Goal: Transaction & Acquisition: Purchase product/service

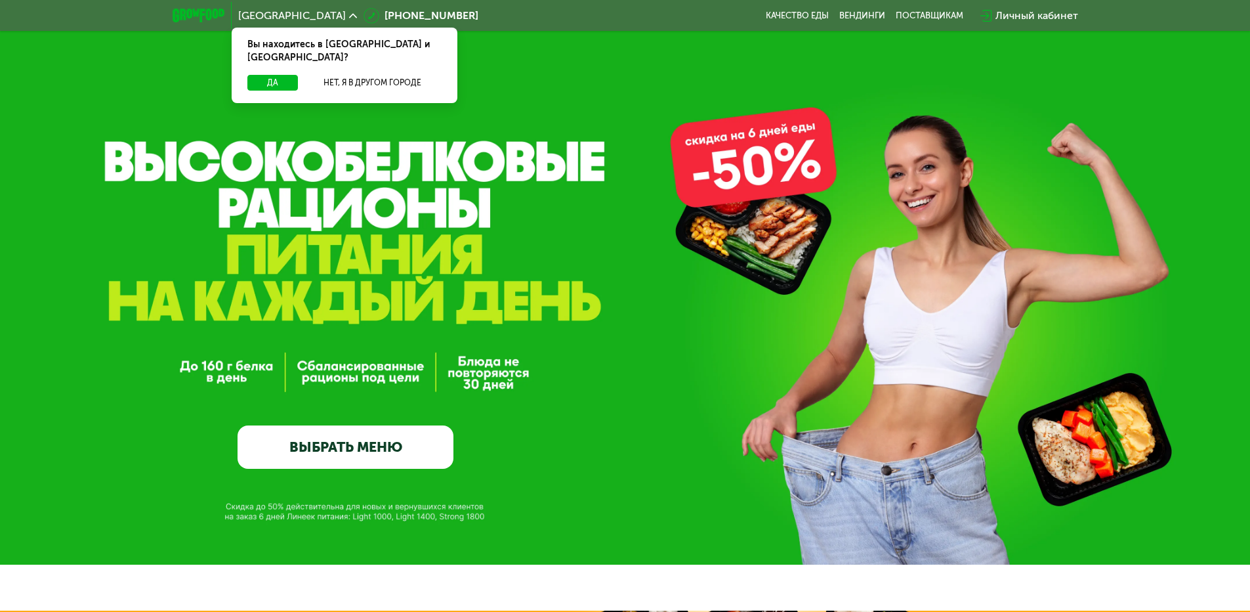
click at [314, 455] on link "ВЫБРАТЬ МЕНЮ" at bounding box center [346, 446] width 216 height 43
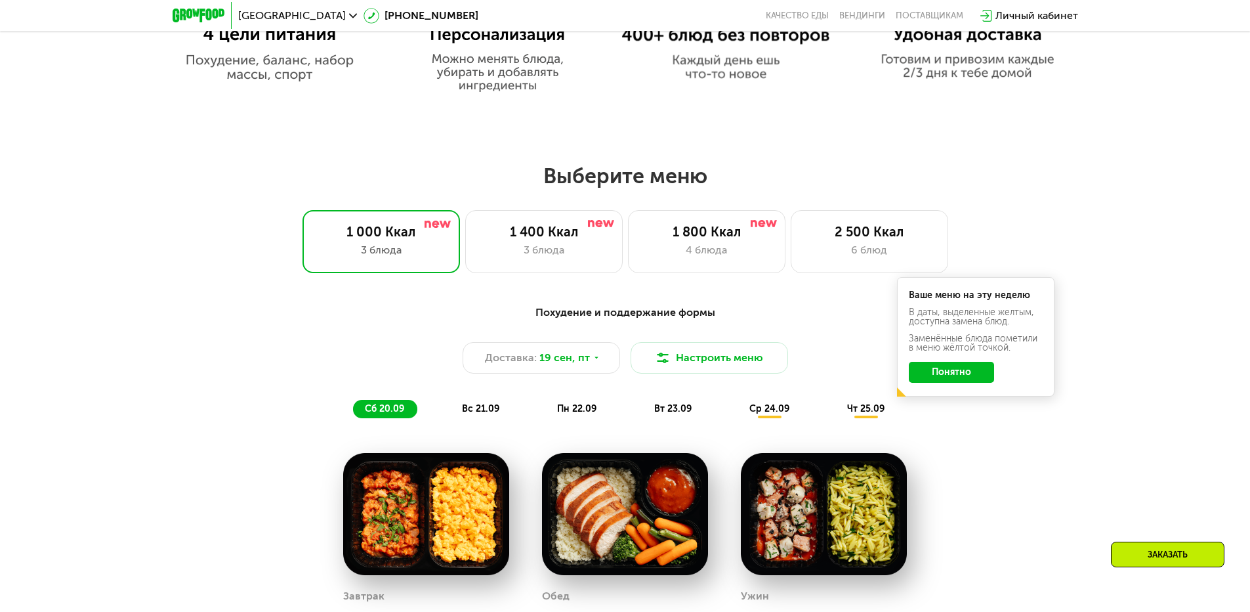
scroll to position [826, 0]
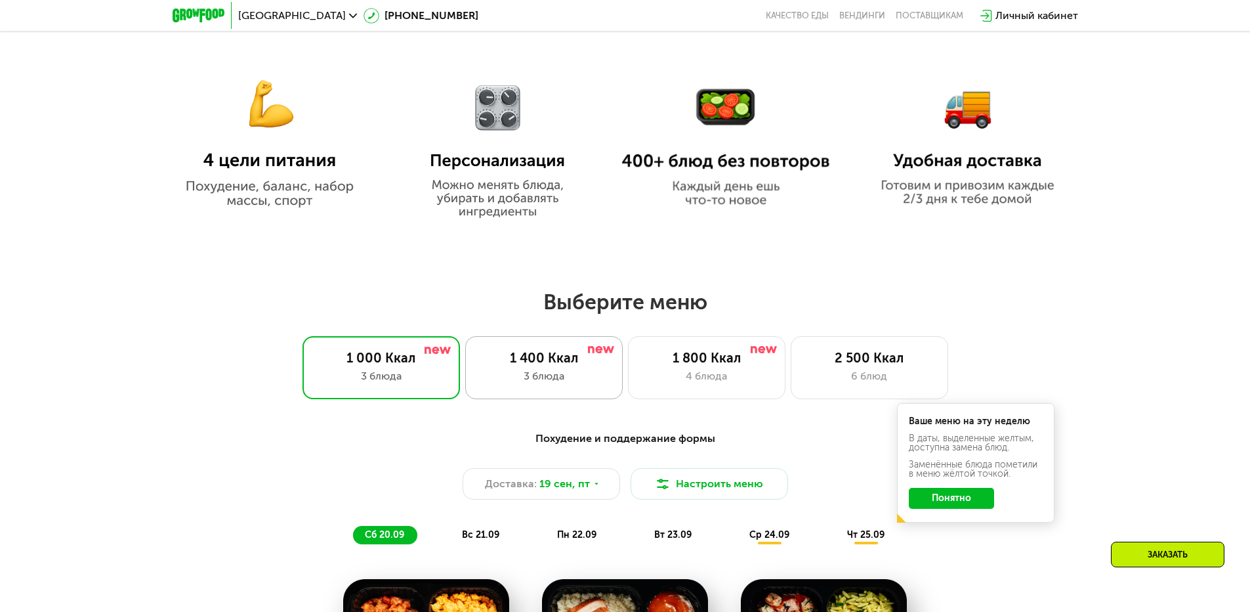
click at [547, 374] on div "3 блюда" at bounding box center [544, 376] width 130 height 16
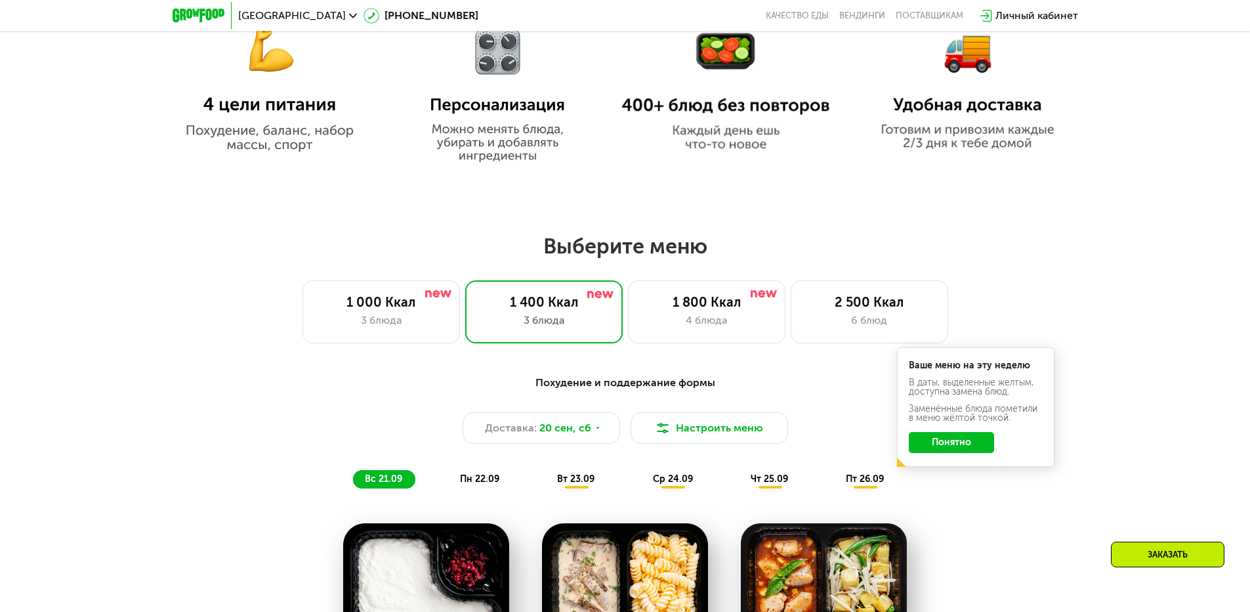
scroll to position [957, 0]
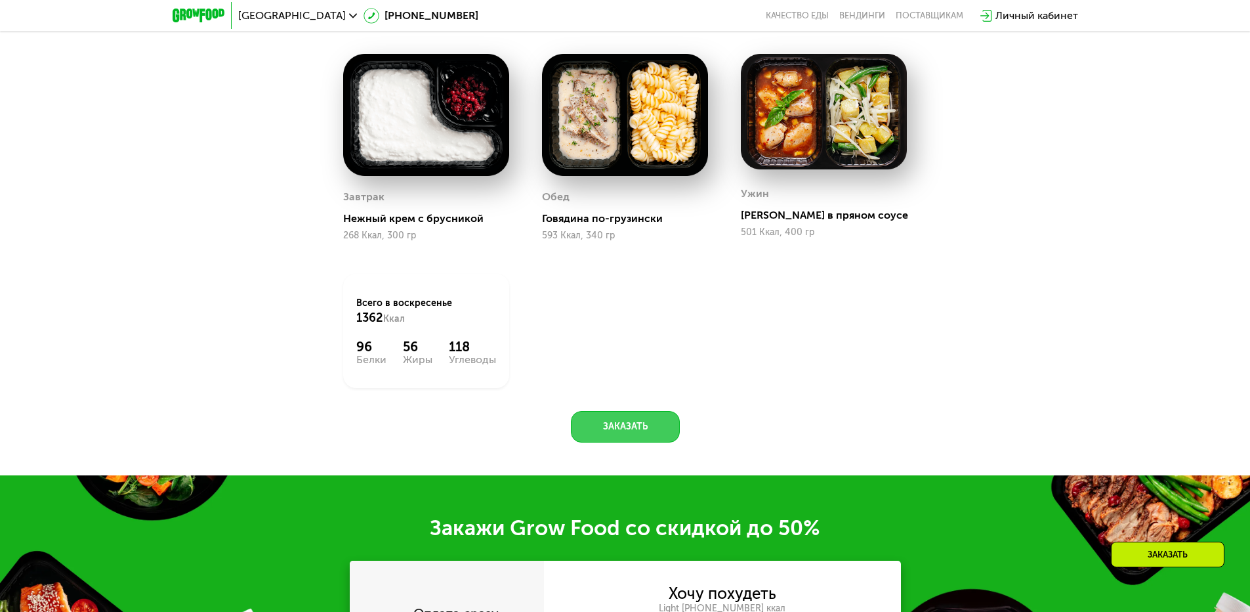
click at [653, 439] on button "Заказать" at bounding box center [625, 426] width 109 height 31
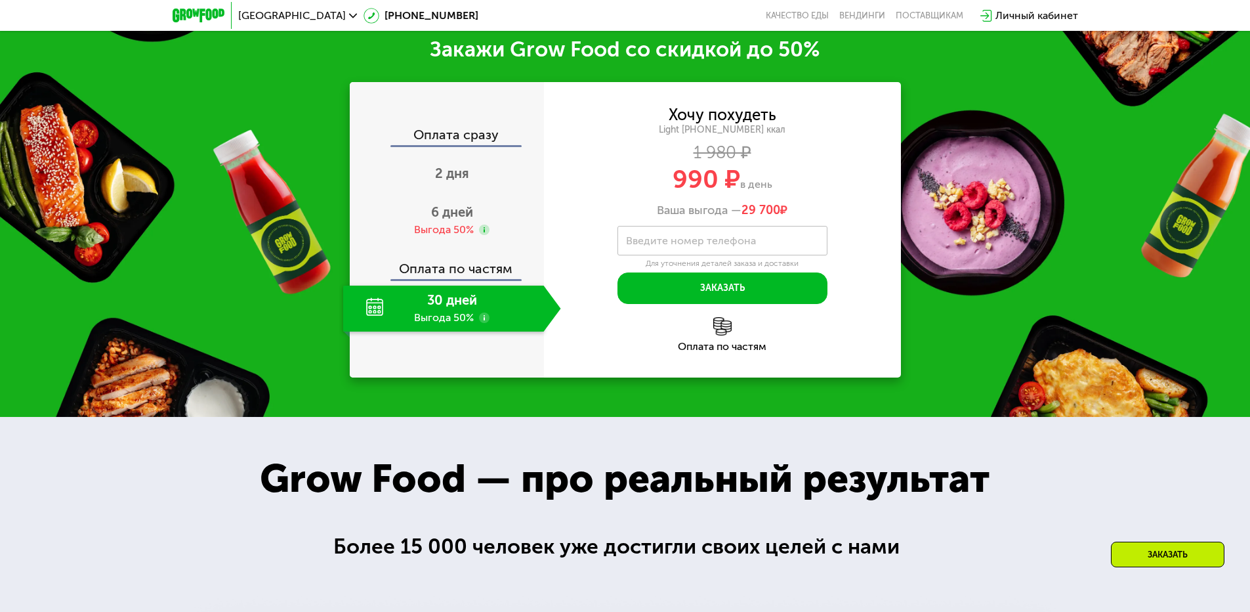
scroll to position [1830, 0]
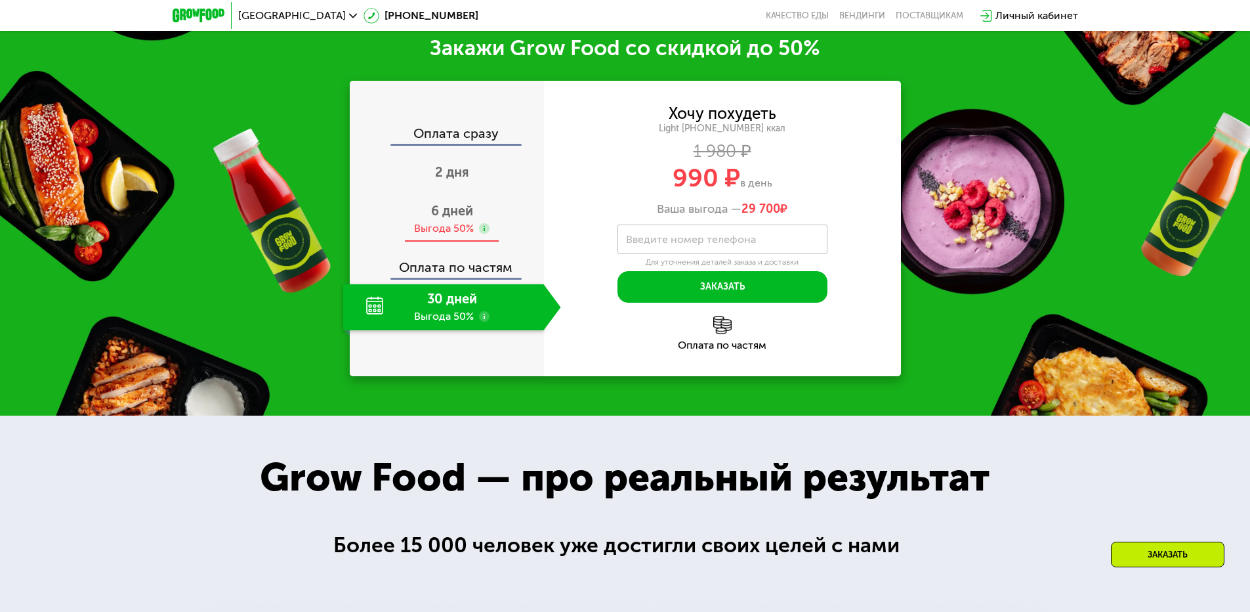
click at [452, 217] on span "6 дней" at bounding box center [452, 211] width 42 height 16
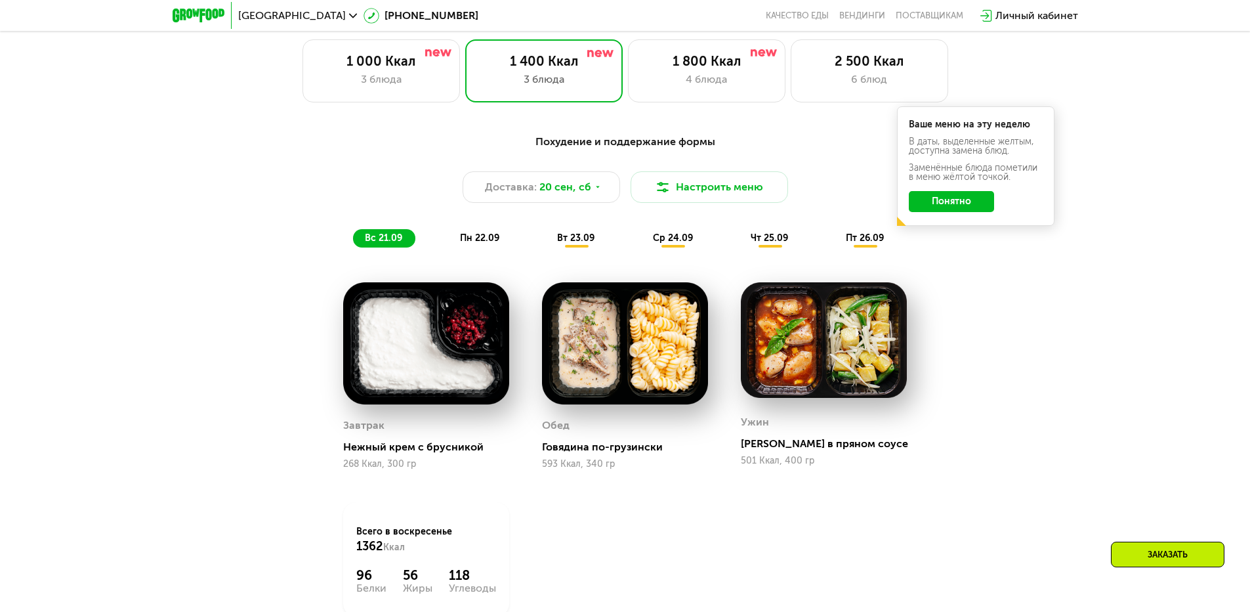
scroll to position [1174, 0]
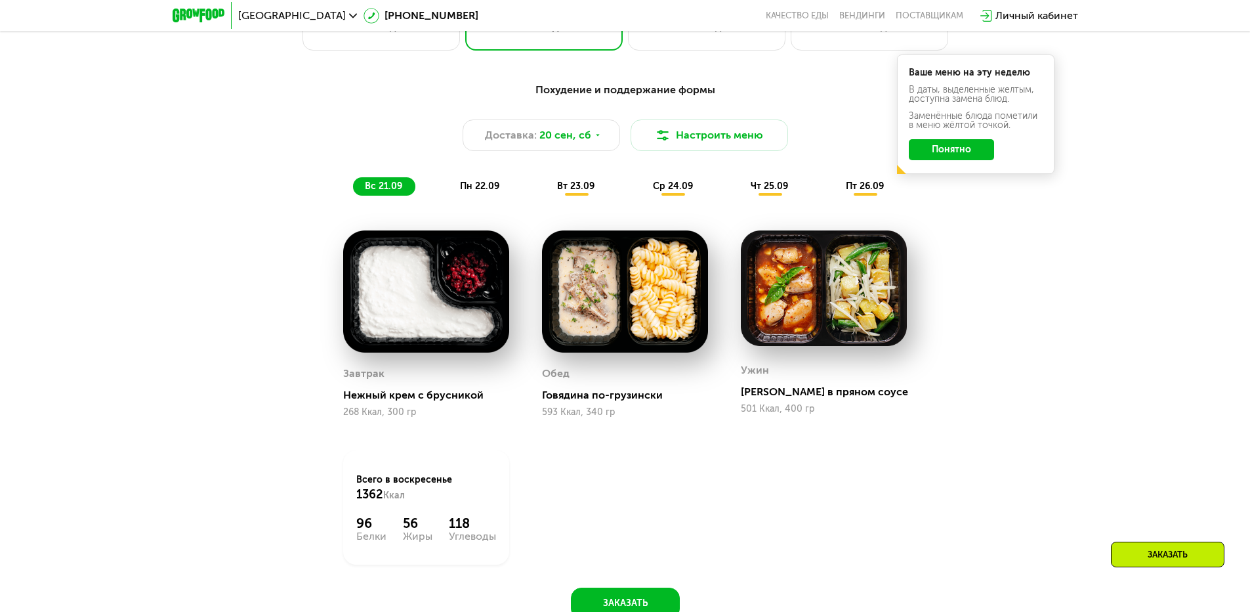
click at [493, 190] on span "пн 22.09" at bounding box center [479, 185] width 39 height 11
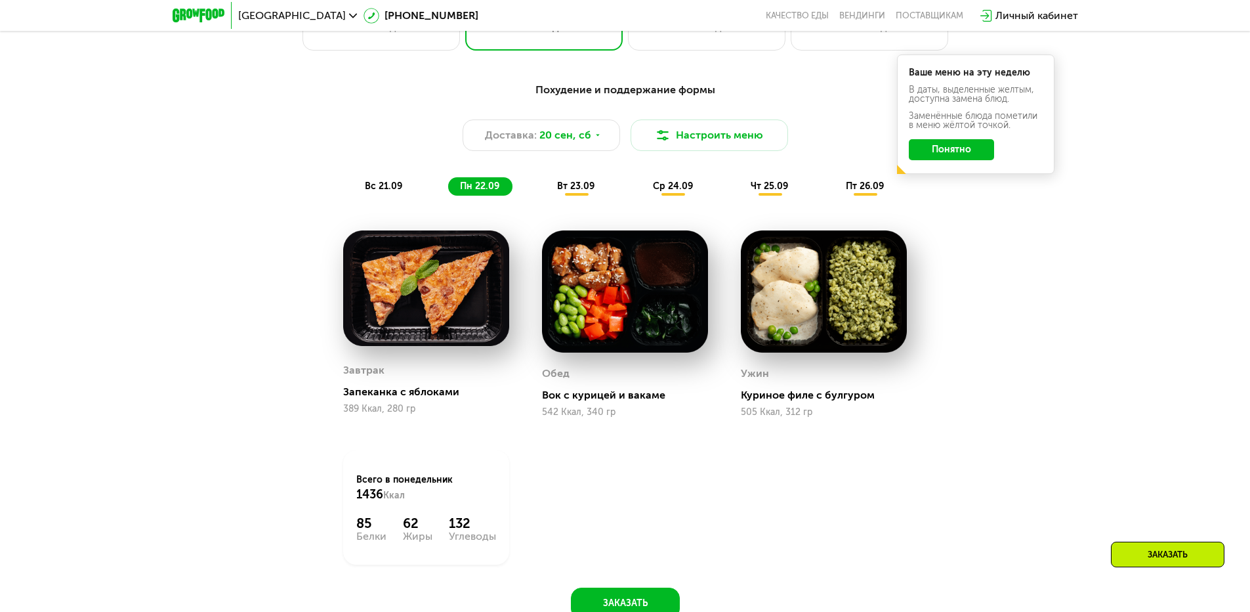
click at [583, 191] on span "вт 23.09" at bounding box center [575, 185] width 37 height 11
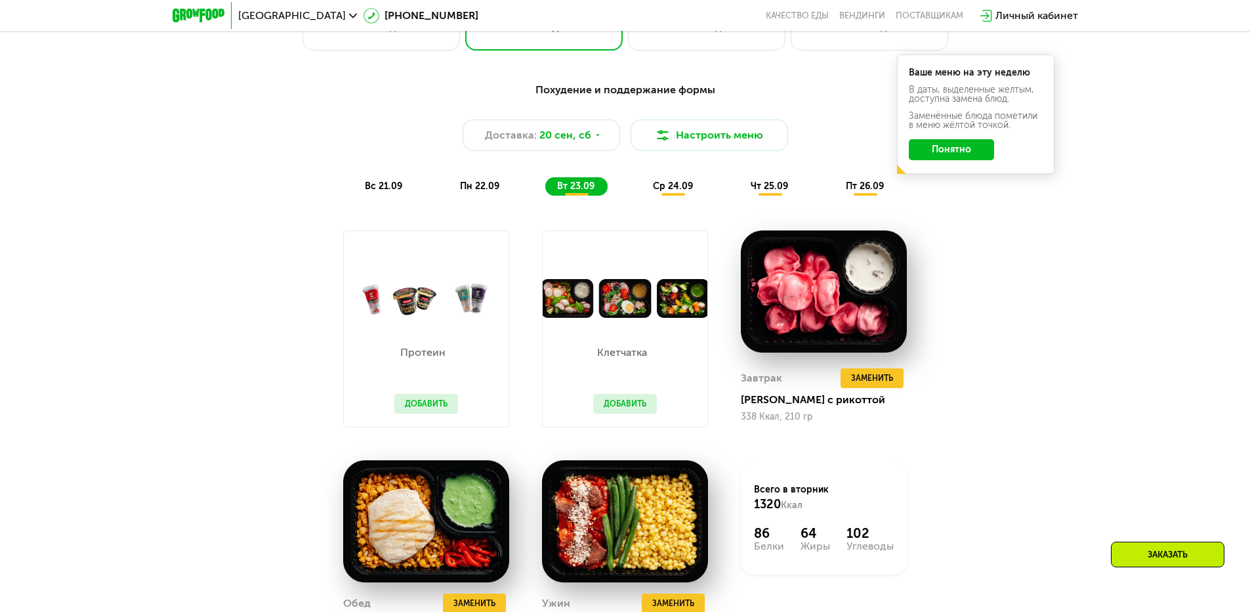
click at [692, 196] on div "ср 24.09" at bounding box center [673, 186] width 65 height 18
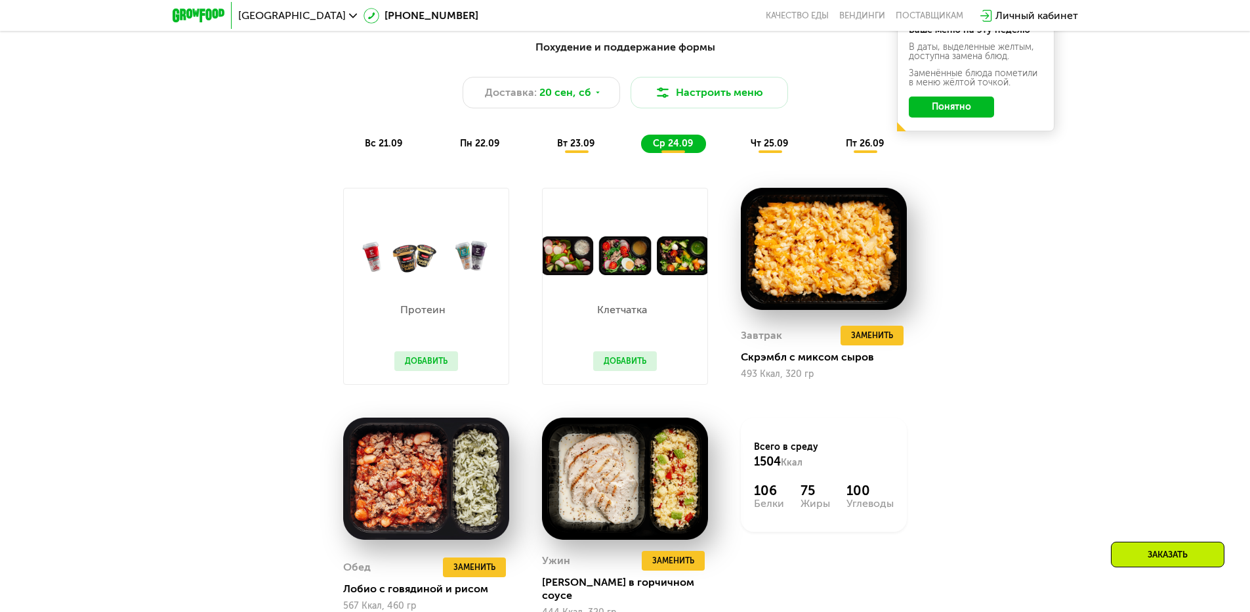
scroll to position [1240, 0]
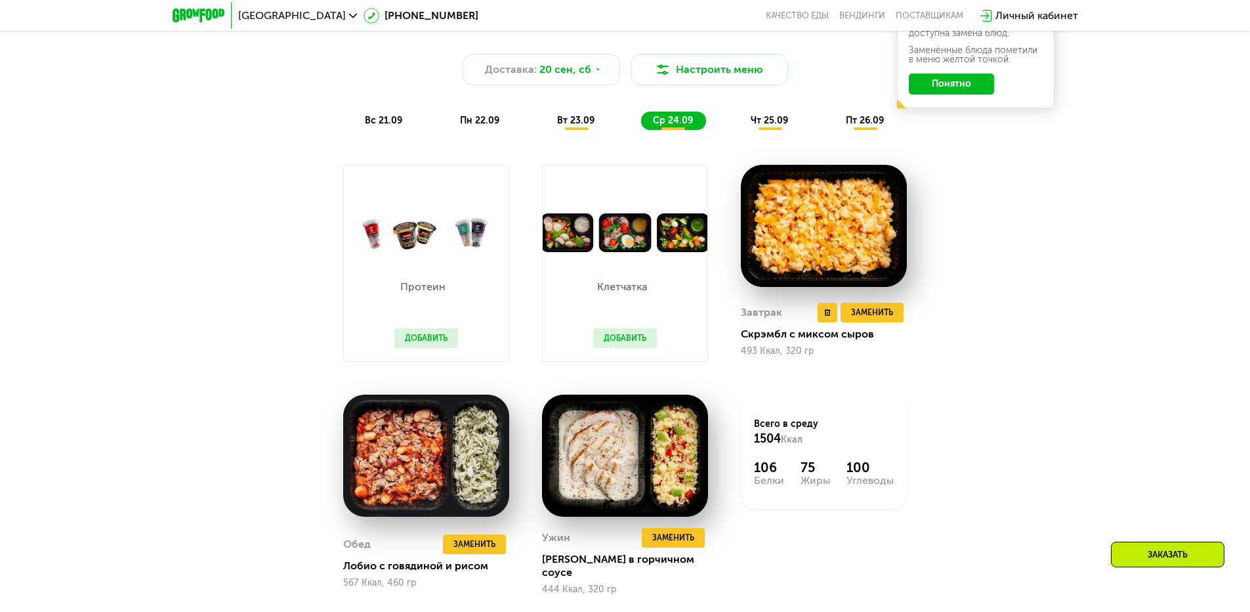
click at [796, 216] on img at bounding box center [824, 226] width 166 height 122
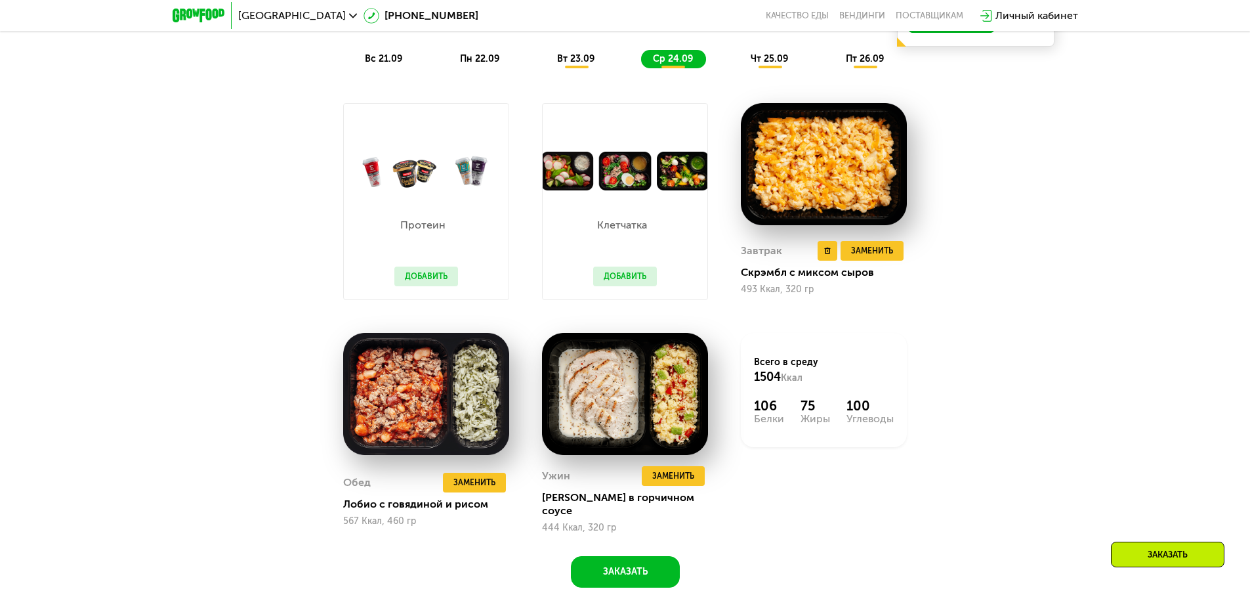
scroll to position [1174, 0]
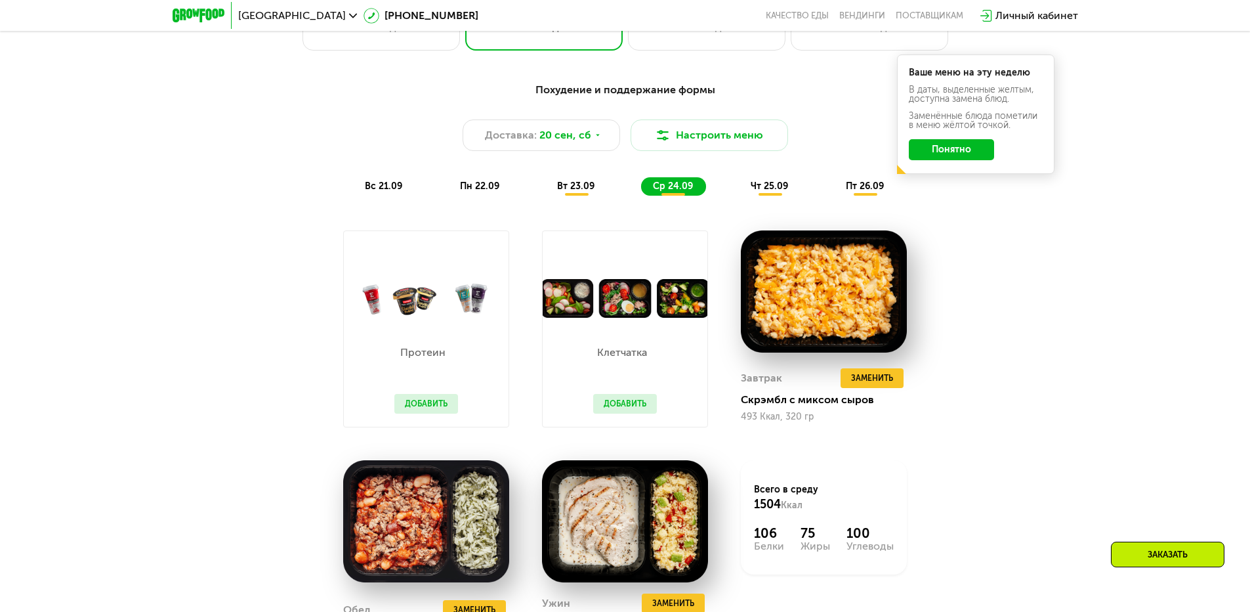
click at [781, 187] on span "чт 25.09" at bounding box center [769, 185] width 37 height 11
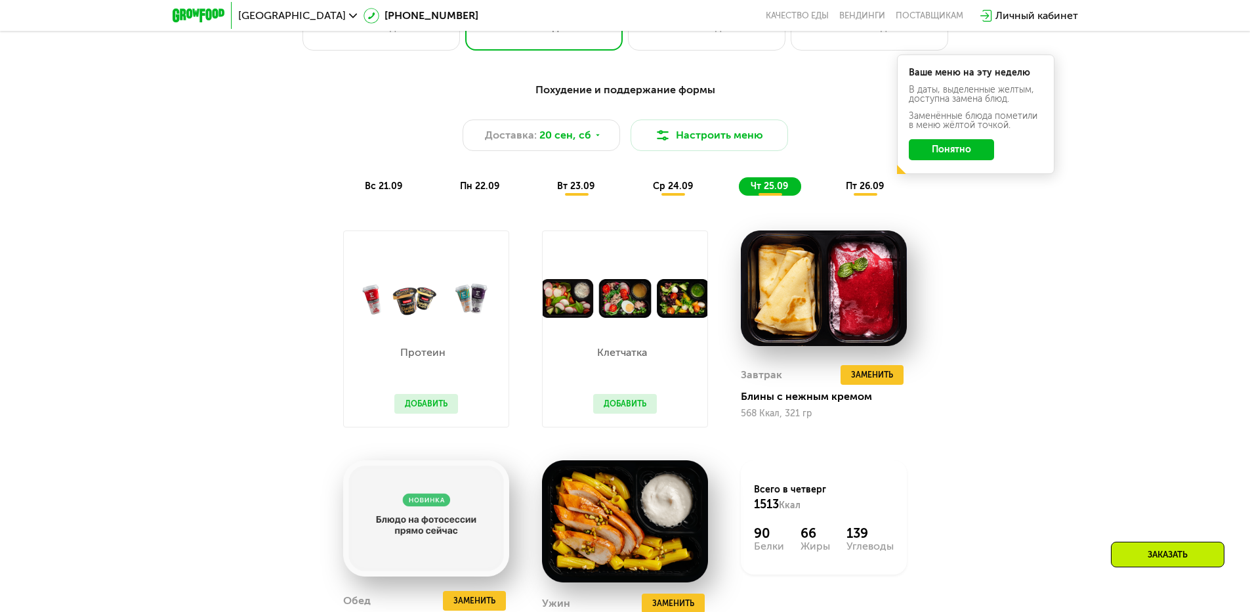
click at [871, 201] on div "Похудение и поддержание формы Доставка: [DATE] Настроить меню вс 21.09 пн 22.09…" at bounding box center [625, 138] width 793 height 129
click at [868, 196] on div "пт 26.09" at bounding box center [865, 186] width 63 height 18
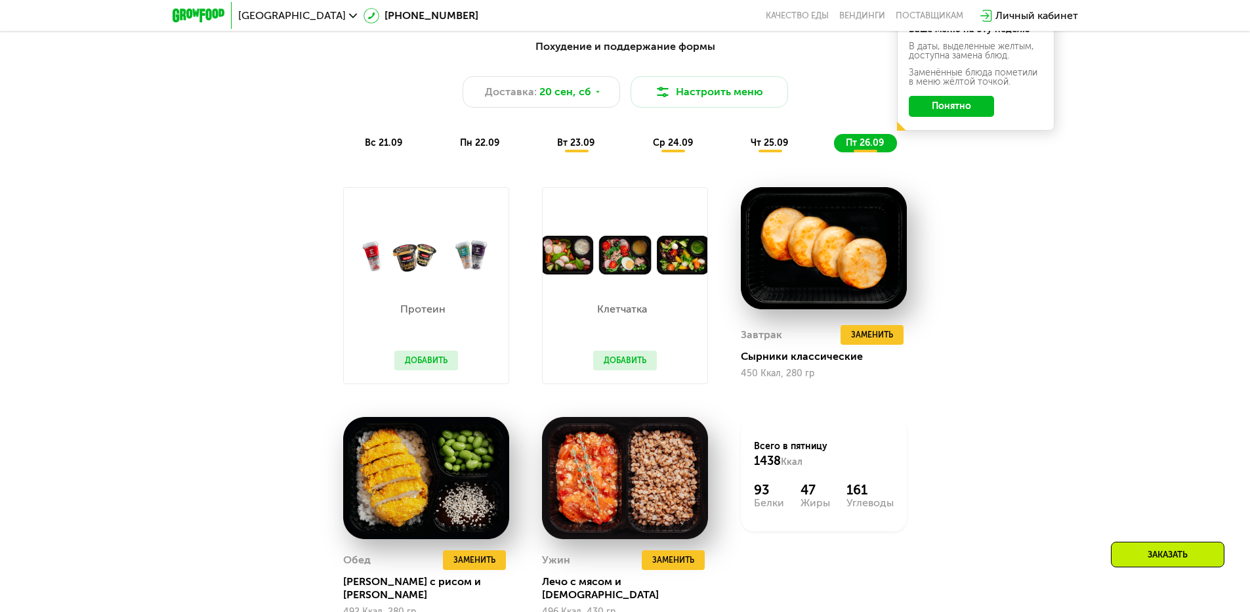
scroll to position [1240, 0]
